Goal: Navigation & Orientation: Find specific page/section

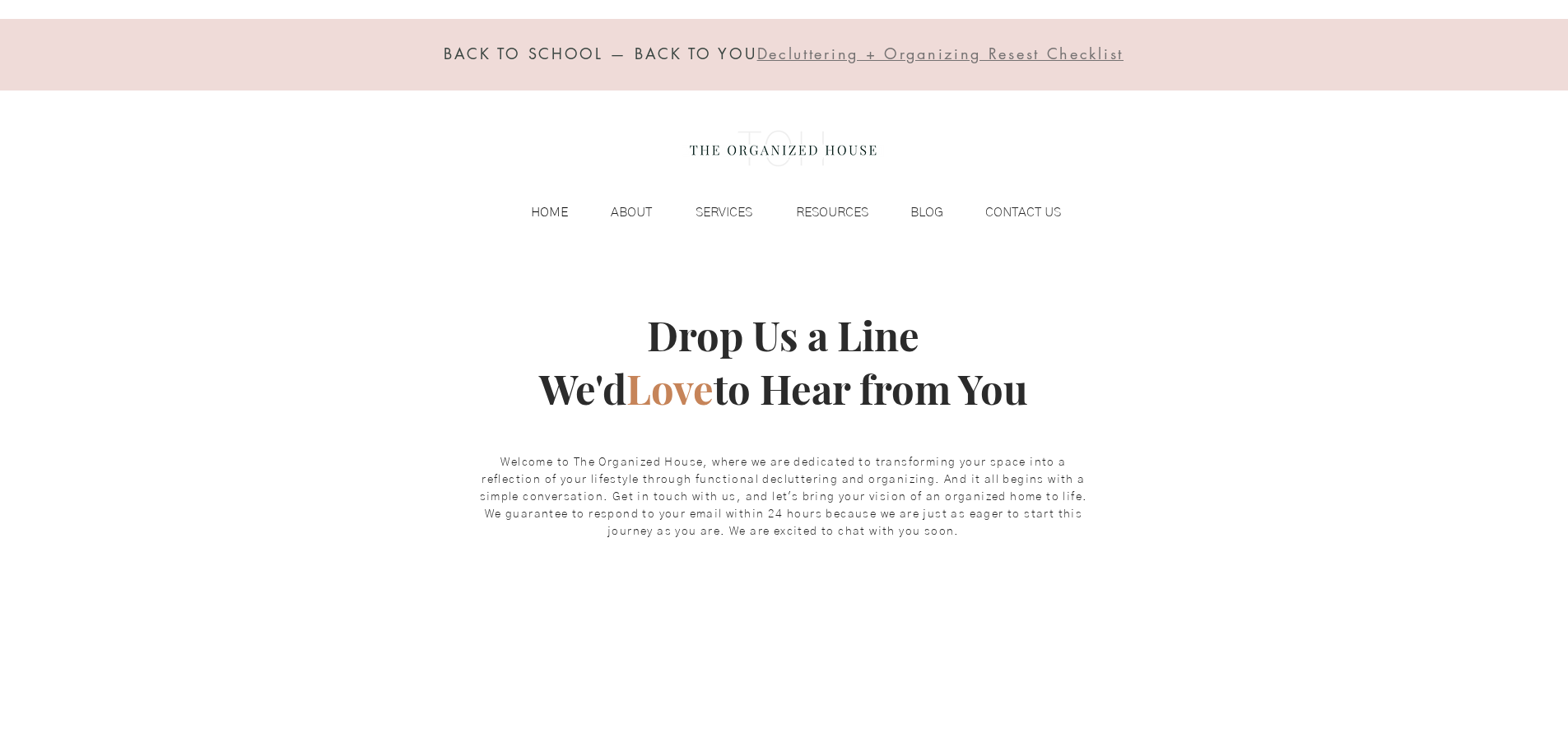
click at [558, 206] on p "HOME" at bounding box center [549, 212] width 54 height 25
